Goal: Find specific page/section: Find specific page/section

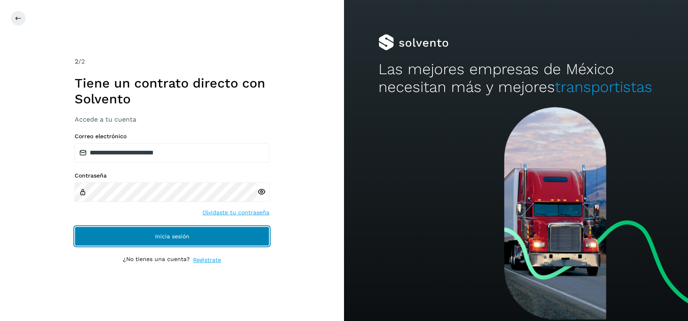
click at [193, 235] on button "Inicia sesión" at bounding box center [172, 236] width 195 height 19
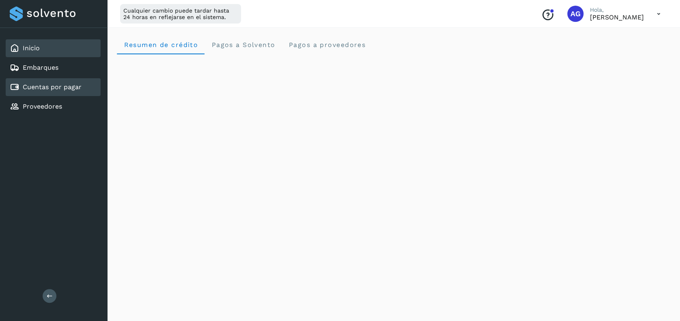
click at [61, 85] on link "Cuentas por pagar" at bounding box center [52, 87] width 59 height 8
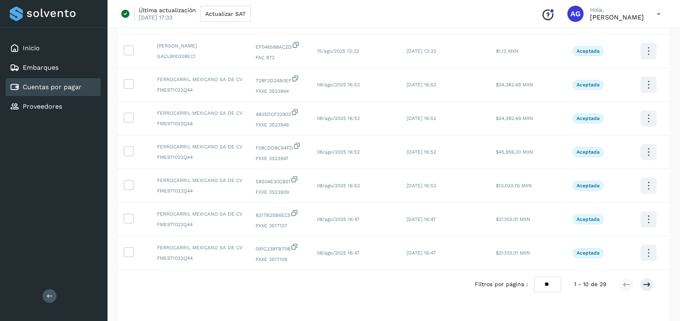
scroll to position [191, 0]
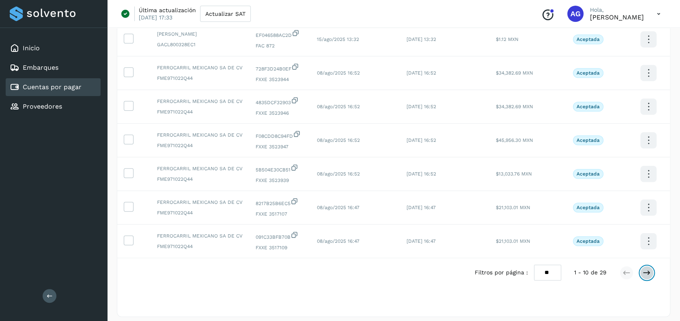
click at [644, 277] on icon at bounding box center [646, 273] width 8 height 8
drag, startPoint x: 679, startPoint y: 220, endPoint x: 687, endPoint y: 173, distance: 47.3
click at [680, 173] on html "Inicio Embarques Cuentas por pagar Proveedores Salir Última actualización [DATE…" at bounding box center [340, 68] width 680 height 518
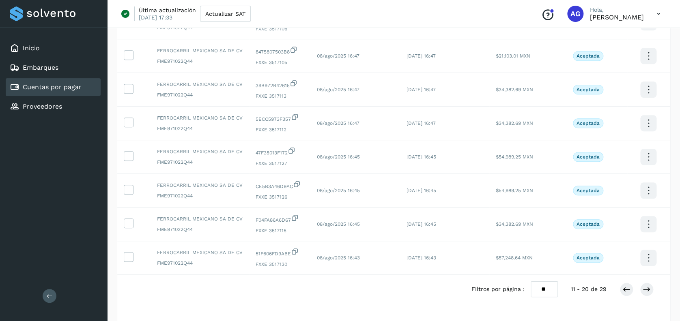
scroll to position [197, 0]
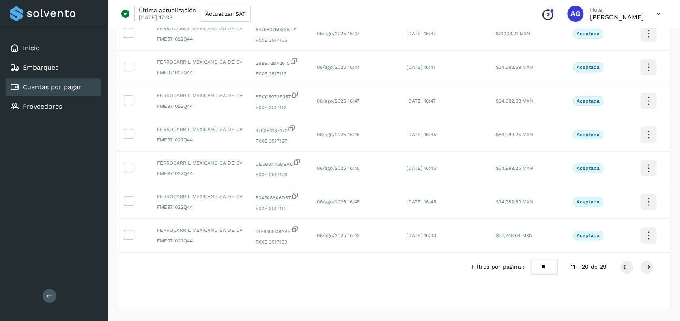
click at [646, 258] on div "Filtros por página : ** ** ** 11 - 20 de 29" at bounding box center [393, 267] width 552 height 29
click at [645, 266] on icon at bounding box center [646, 267] width 8 height 8
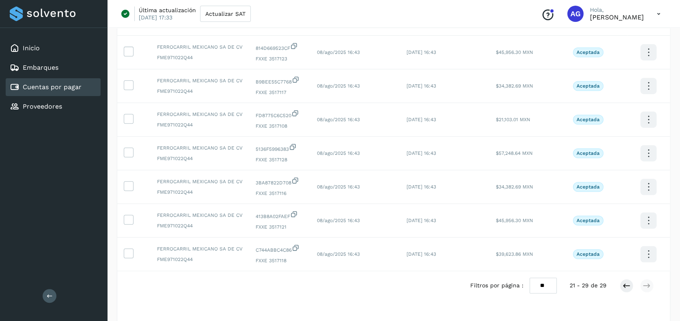
scroll to position [163, 0]
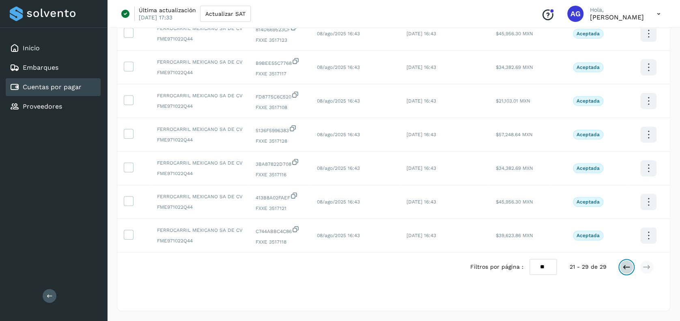
click at [625, 266] on icon at bounding box center [626, 267] width 8 height 8
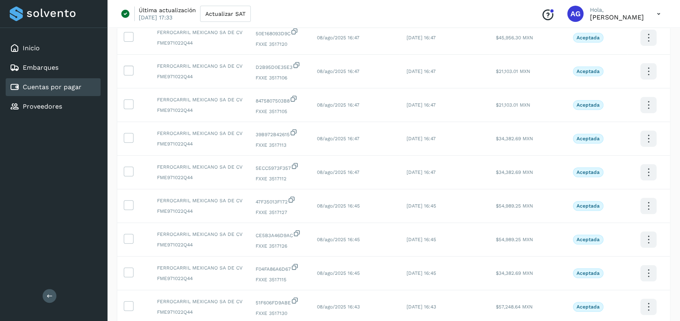
scroll to position [197, 0]
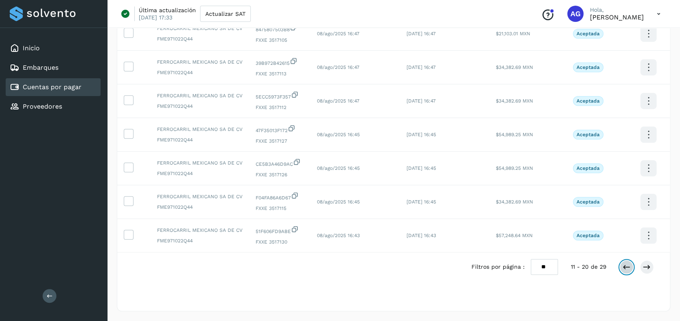
click at [621, 263] on button at bounding box center [626, 267] width 14 height 14
click at [621, 263] on div "Filtros por página : ** ** ** 1 - 10 de 29" at bounding box center [393, 267] width 552 height 29
click at [645, 271] on icon at bounding box center [646, 267] width 8 height 8
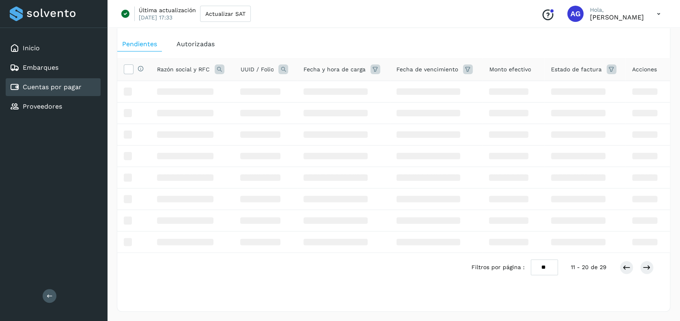
click at [644, 278] on div "Filtros por página : ** ** ** 11 - 20 de 29" at bounding box center [393, 267] width 552 height 29
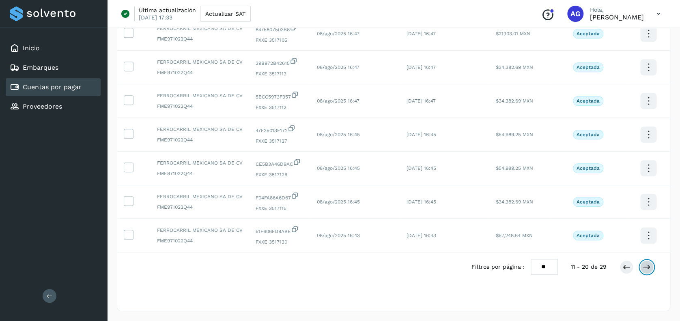
click at [647, 267] on icon at bounding box center [646, 267] width 8 height 8
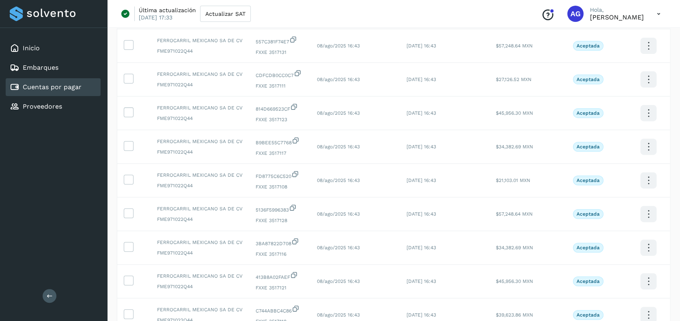
scroll to position [0, 0]
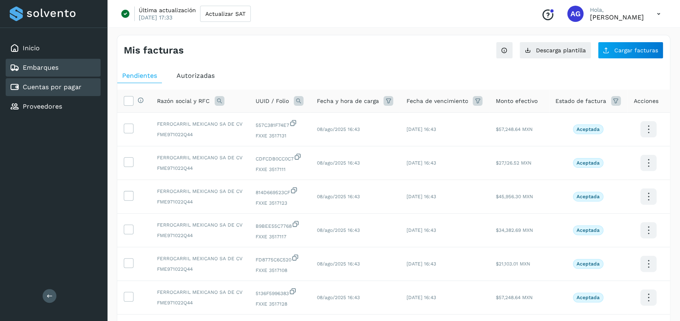
click at [42, 65] on link "Embarques" at bounding box center [41, 68] width 36 height 8
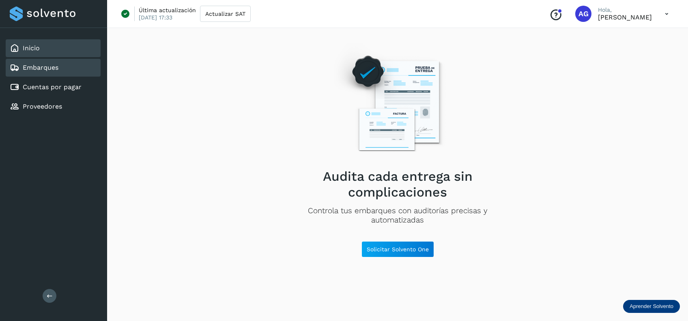
click at [32, 42] on div "Inicio" at bounding box center [53, 48] width 95 height 18
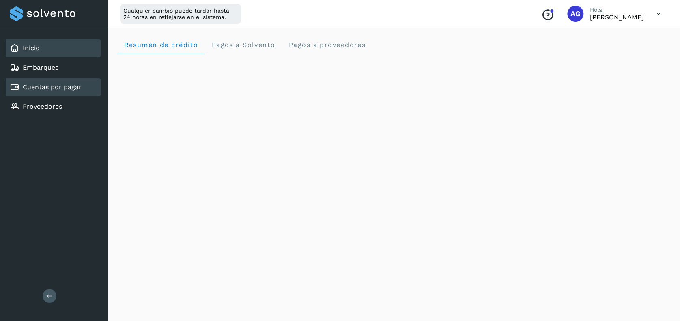
click at [62, 91] on div "Cuentas por pagar" at bounding box center [46, 87] width 72 height 10
